Goal: Task Accomplishment & Management: Manage account settings

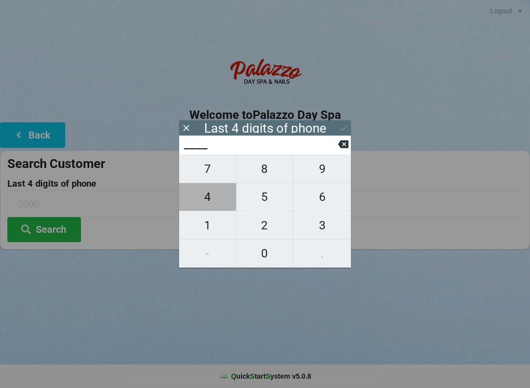
click at [213, 199] on span "4" at bounding box center [207, 197] width 57 height 21
type input "4___"
click at [261, 255] on span "0" at bounding box center [265, 253] width 57 height 21
type input "40__"
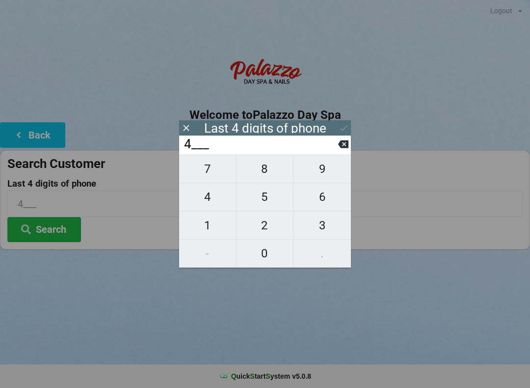
type input "40__"
click at [219, 175] on span "7" at bounding box center [207, 169] width 57 height 21
type input "407_"
click at [214, 170] on span "7" at bounding box center [207, 169] width 57 height 21
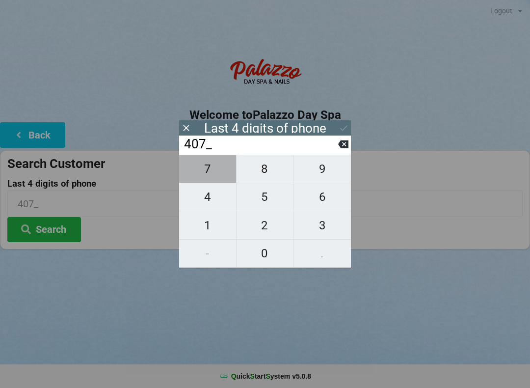
type input "4077"
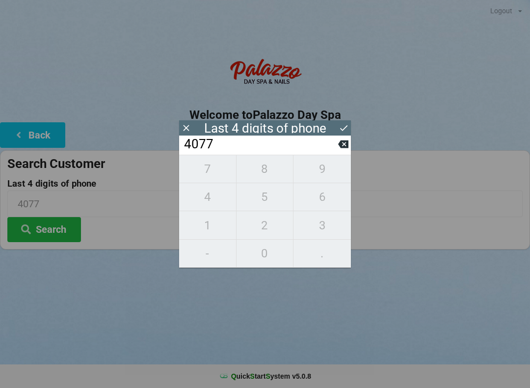
click at [329, 198] on div "7 8 9 4 5 6 1 2 3 - 0 ." at bounding box center [265, 211] width 172 height 113
click at [346, 144] on icon at bounding box center [343, 144] width 10 height 8
click at [339, 151] on button at bounding box center [343, 144] width 10 height 13
click at [342, 148] on icon at bounding box center [343, 144] width 10 height 8
click at [341, 148] on icon at bounding box center [343, 144] width 10 height 8
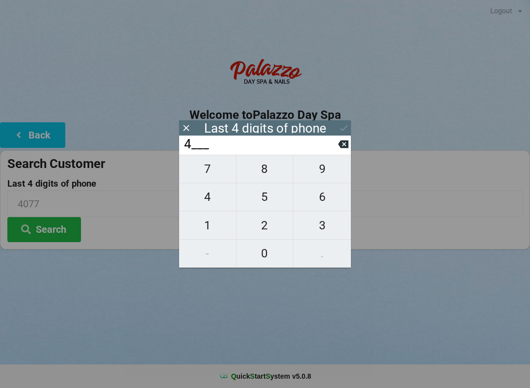
type input "____"
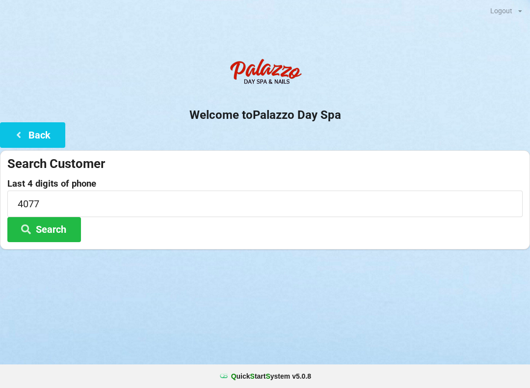
click at [38, 124] on button "Back" at bounding box center [32, 134] width 65 height 25
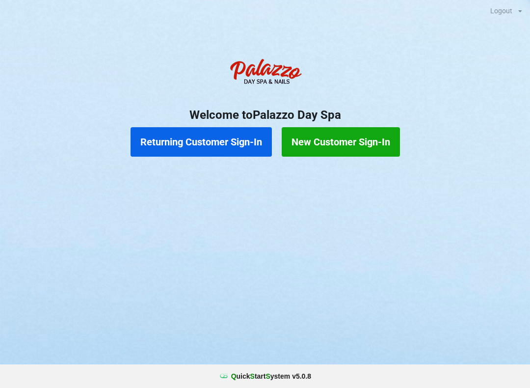
click at [242, 140] on button "Returning Customer Sign-In" at bounding box center [201, 141] width 141 height 29
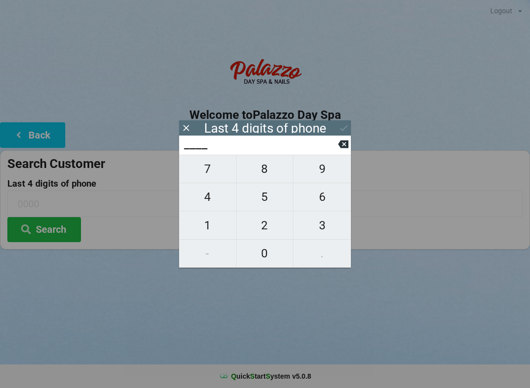
click at [326, 225] on span "3" at bounding box center [322, 225] width 57 height 21
type input "3___"
click at [267, 226] on span "2" at bounding box center [265, 225] width 57 height 21
type input "32__"
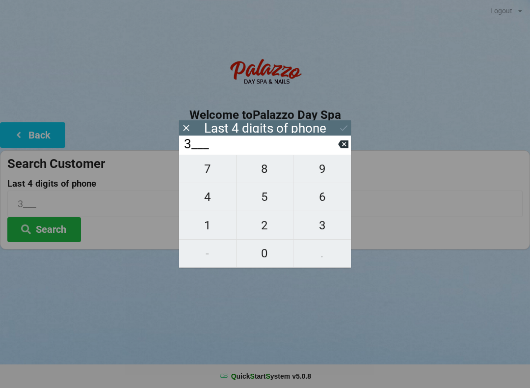
type input "32__"
click at [270, 225] on span "2" at bounding box center [265, 225] width 57 height 21
type input "322_"
click at [270, 176] on span "8" at bounding box center [265, 169] width 57 height 21
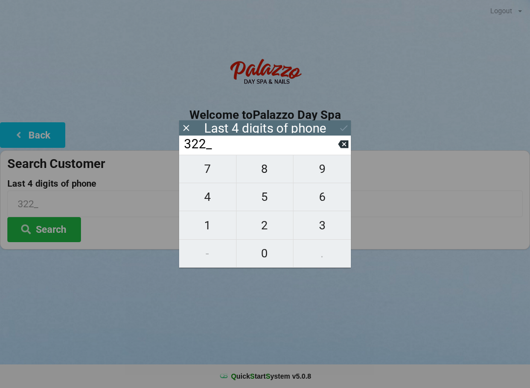
type input "3228"
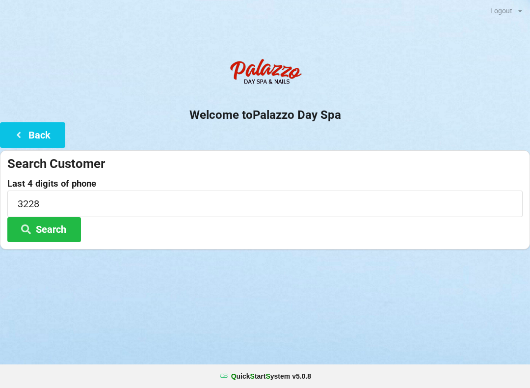
click at [383, 325] on div "Logout Logout Sign-In Welcome to Palazzo Day Spa Back Search Customer Last 4 di…" at bounding box center [265, 194] width 530 height 388
click at [60, 218] on button "Search" at bounding box center [44, 229] width 74 height 25
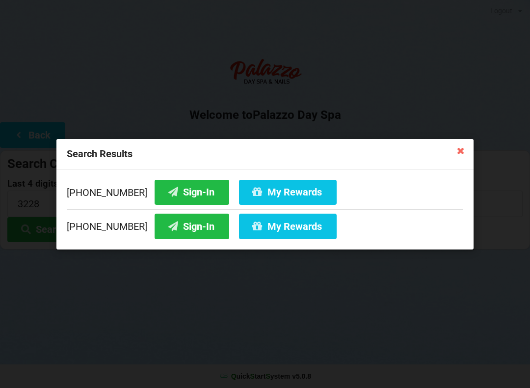
click at [194, 189] on button "Sign-In" at bounding box center [192, 191] width 75 height 25
